Goal: Book appointment/travel/reservation

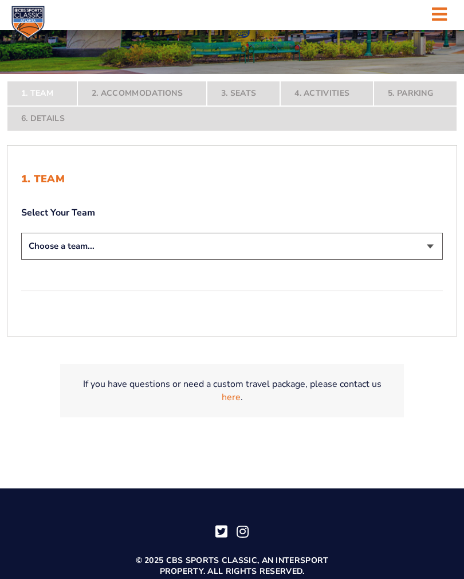
scroll to position [233, 0]
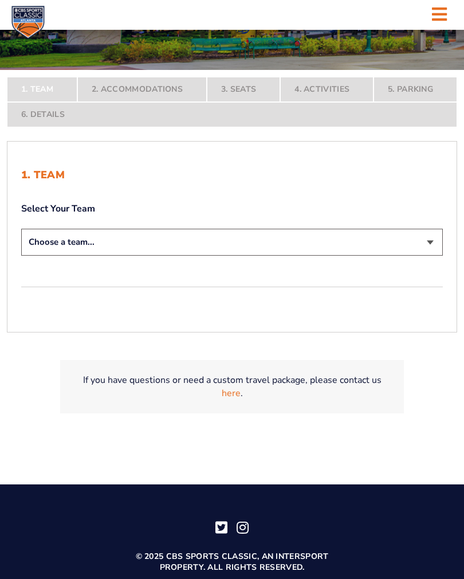
click at [430, 250] on select "Choose a team... [US_STATE] Wildcats [US_STATE] State Buckeyes [US_STATE] Tar H…" at bounding box center [232, 242] width 422 height 27
select select "12956"
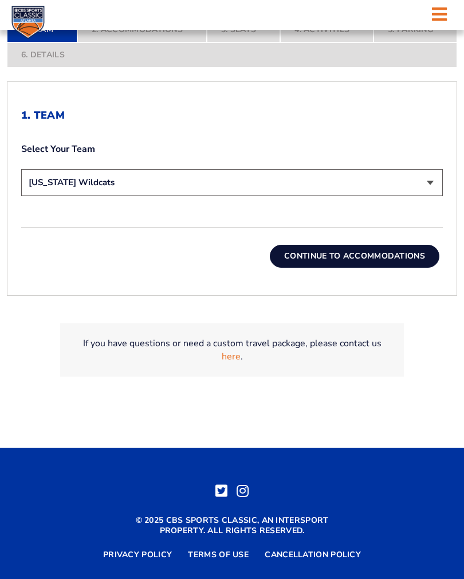
scroll to position [352, 0]
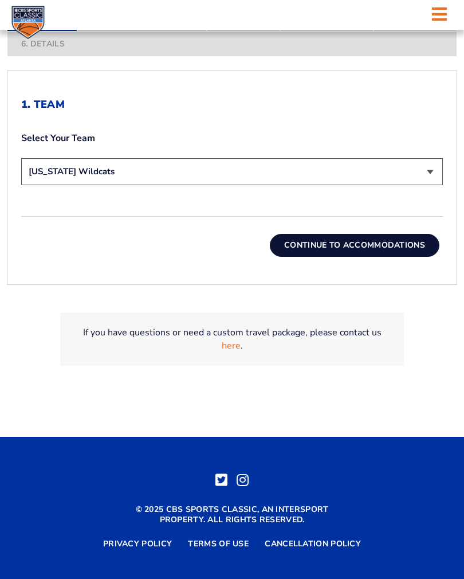
click at [350, 257] on button "Continue To Accommodations" at bounding box center [355, 245] width 170 height 23
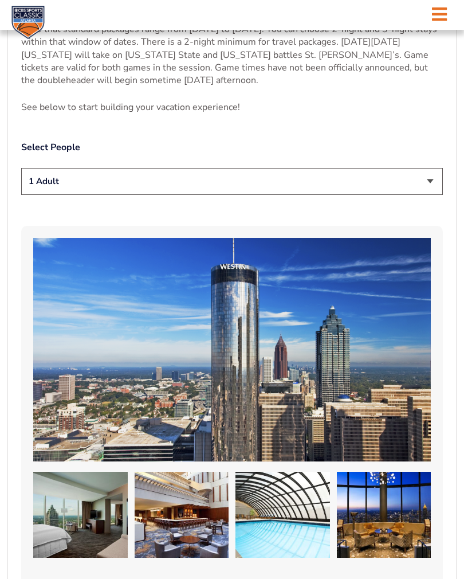
scroll to position [598, 0]
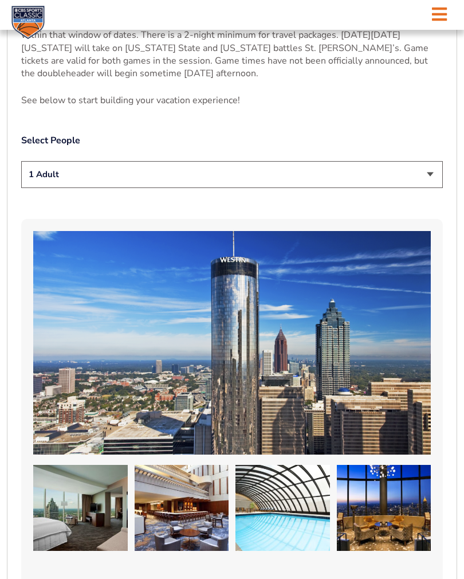
click at [431, 181] on select "1 Adult 2 Adults 3 Adults 4 Adults 2 Adults + 1 Child 2 Adults + 2 Children 2 A…" at bounding box center [232, 174] width 422 height 27
select select "2 Adults"
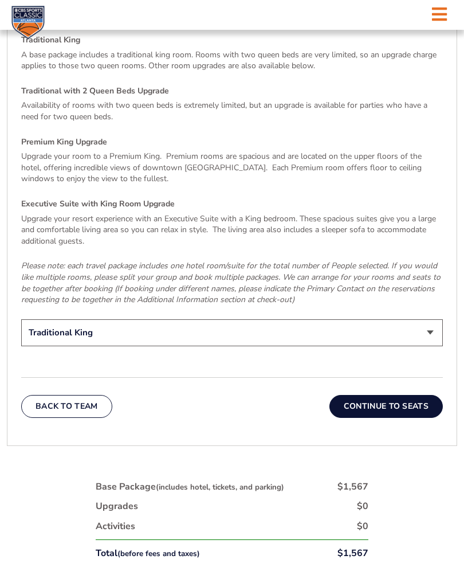
scroll to position [1674, 0]
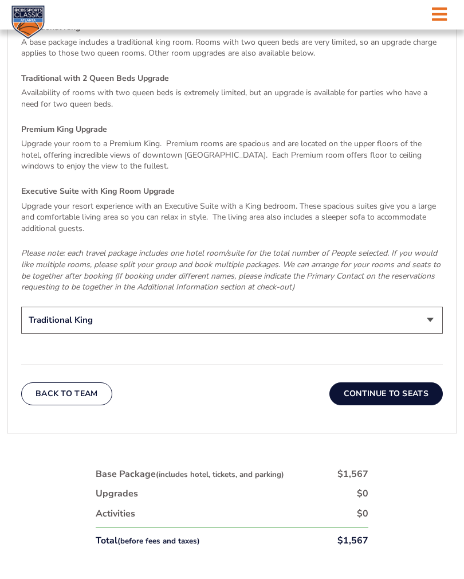
click at [390, 383] on button "Continue To Seats" at bounding box center [386, 394] width 113 height 23
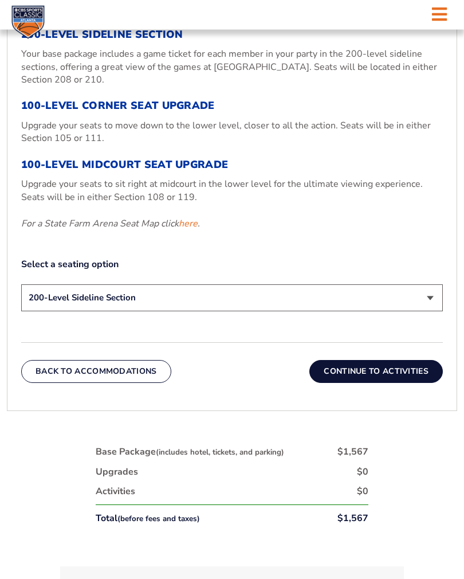
scroll to position [479, 0]
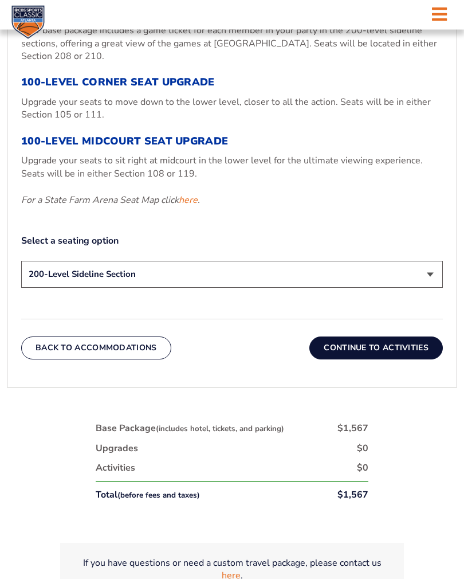
click at [428, 276] on select "200-Level Sideline Section 100-Level Corner Seat Upgrade (+$120 per person) 100…" at bounding box center [232, 274] width 422 height 27
click at [386, 354] on button "Continue To Activities" at bounding box center [377, 347] width 134 height 23
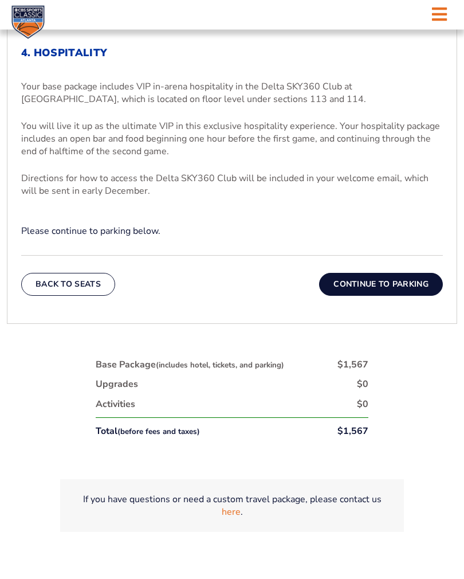
scroll to position [405, 0]
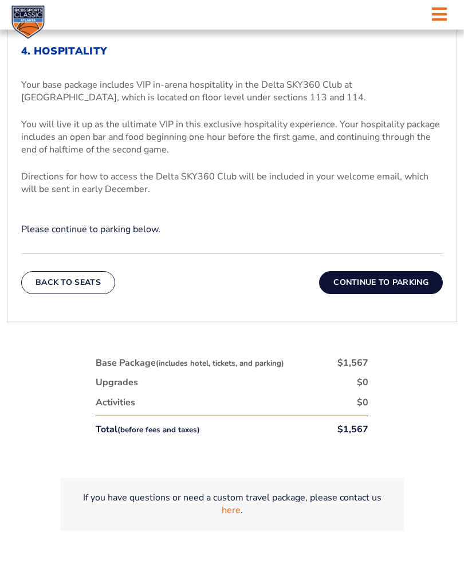
click at [391, 290] on button "Continue To Parking" at bounding box center [381, 283] width 124 height 23
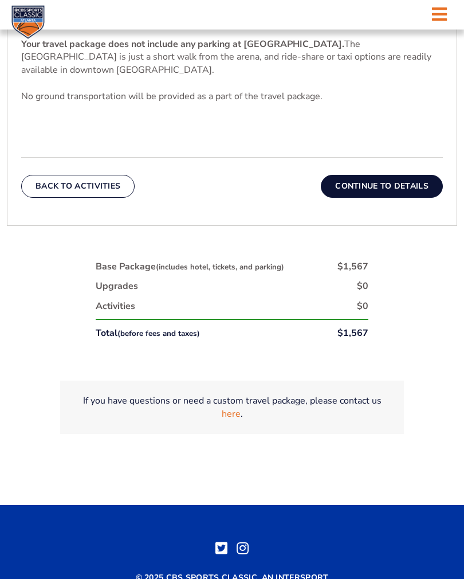
scroll to position [442, 0]
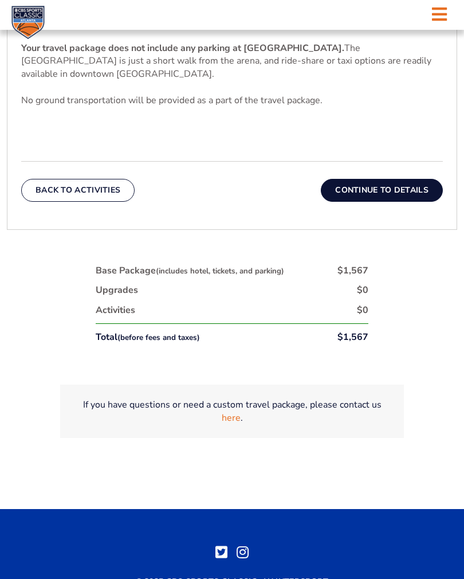
click at [387, 193] on button "Continue To Details" at bounding box center [382, 190] width 122 height 23
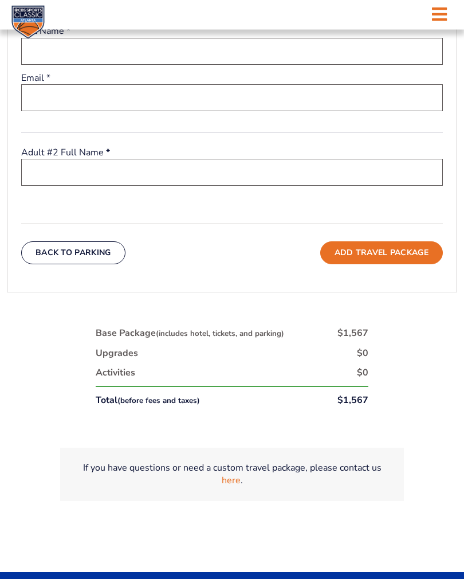
scroll to position [484, 0]
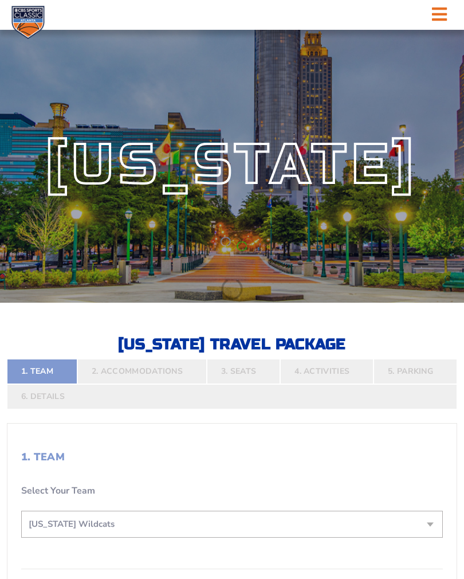
select select "12956"
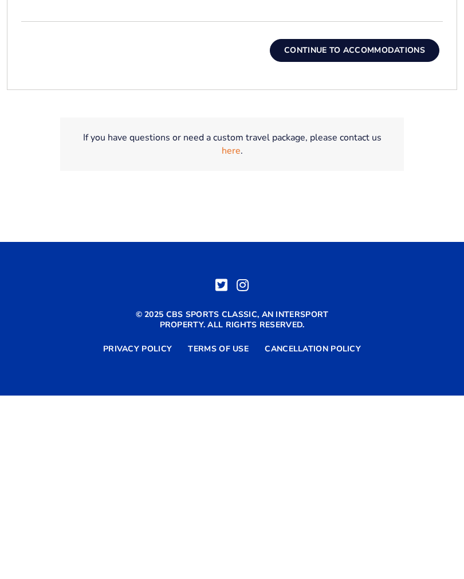
scroll to position [370, 0]
